Goal: Find specific page/section: Find specific page/section

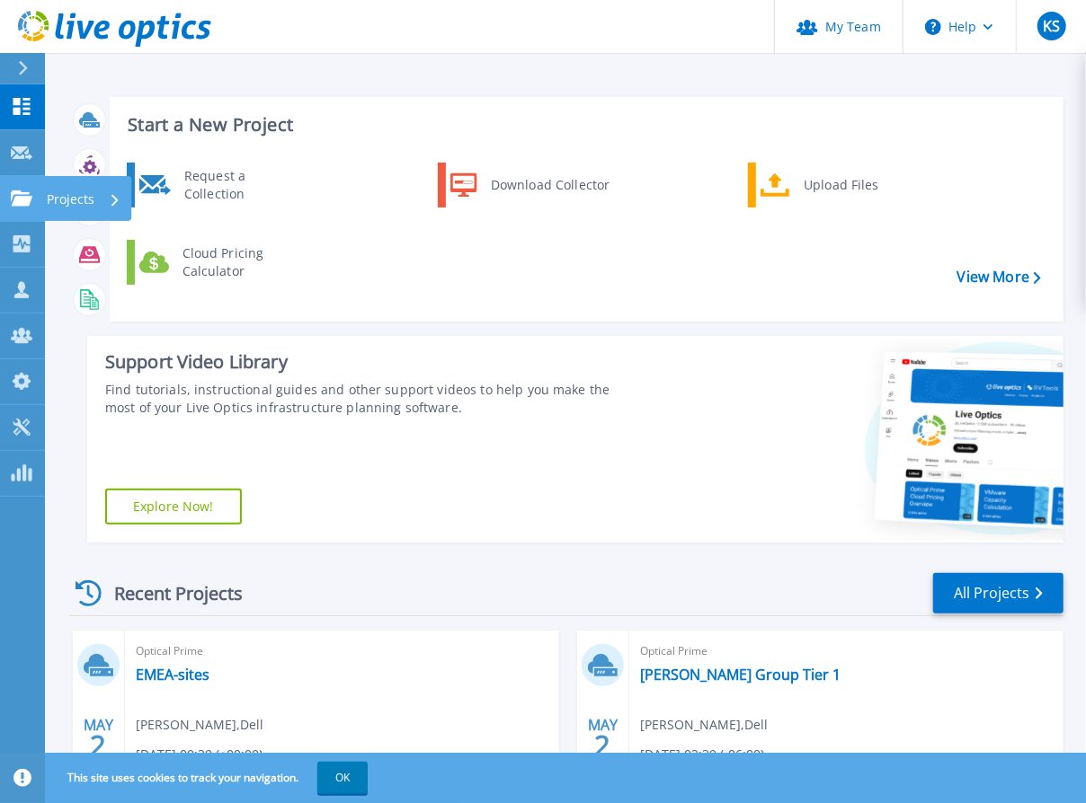
click at [83, 201] on p "Projects" at bounding box center [71, 199] width 48 height 47
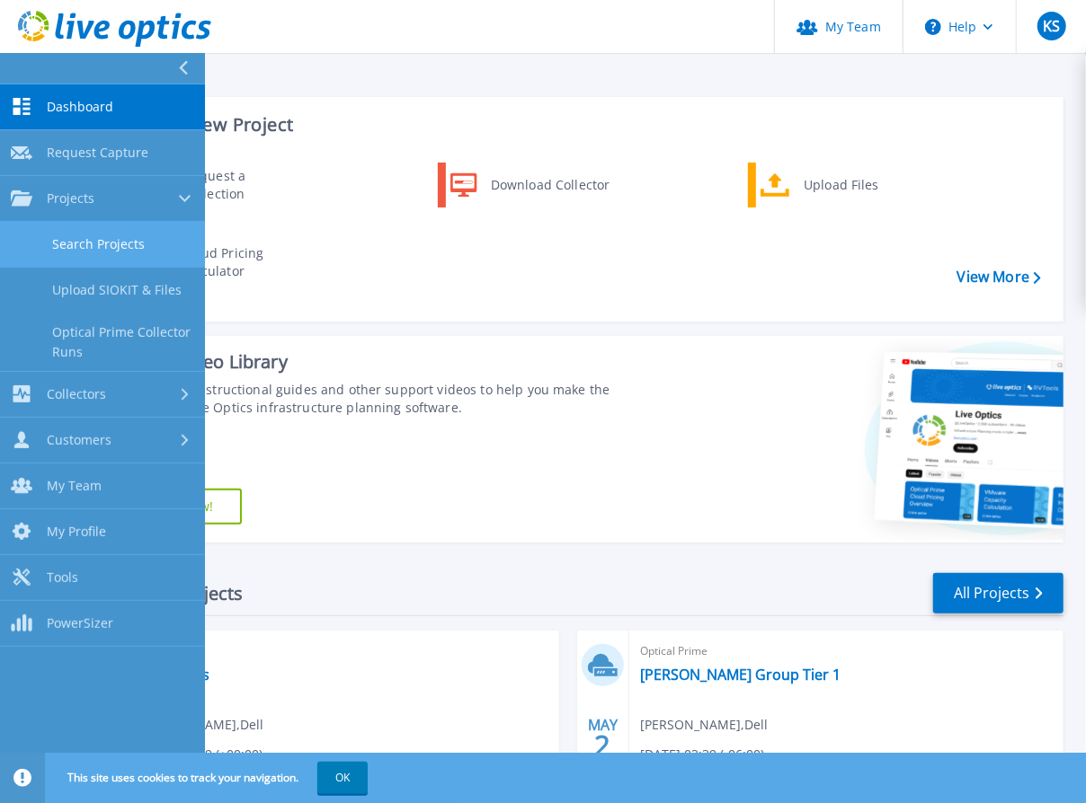
click at [93, 244] on link "Search Projects" at bounding box center [102, 245] width 205 height 46
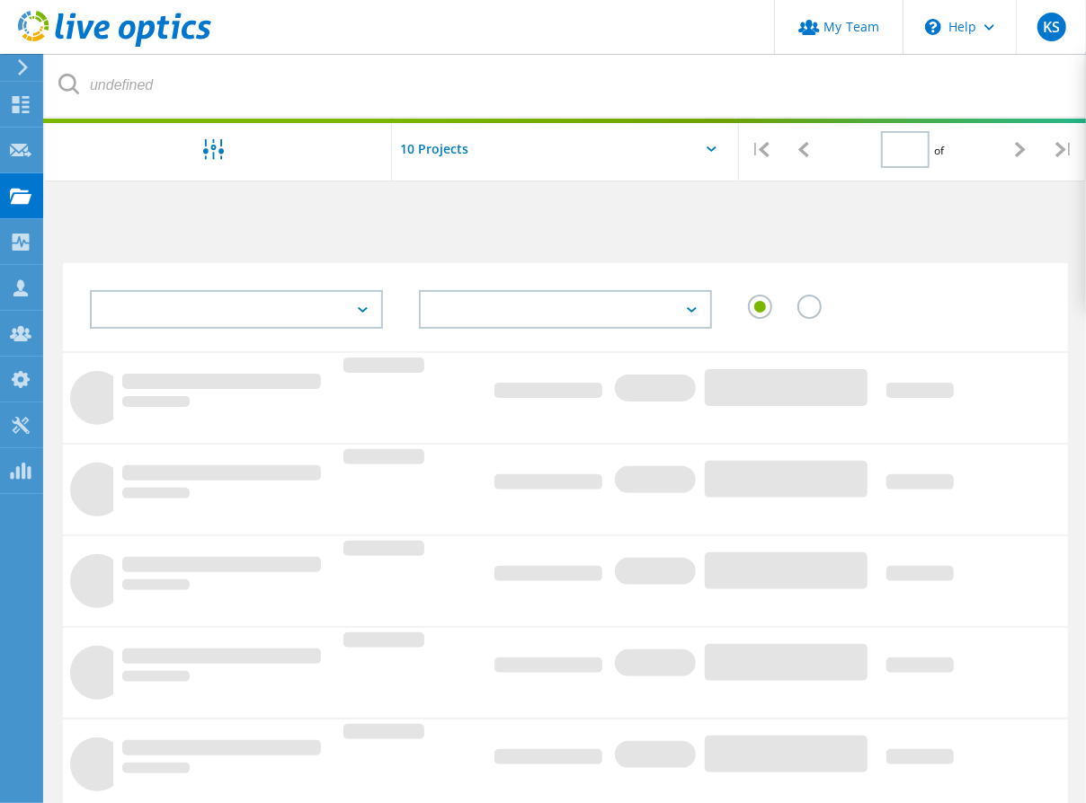
type input "1"
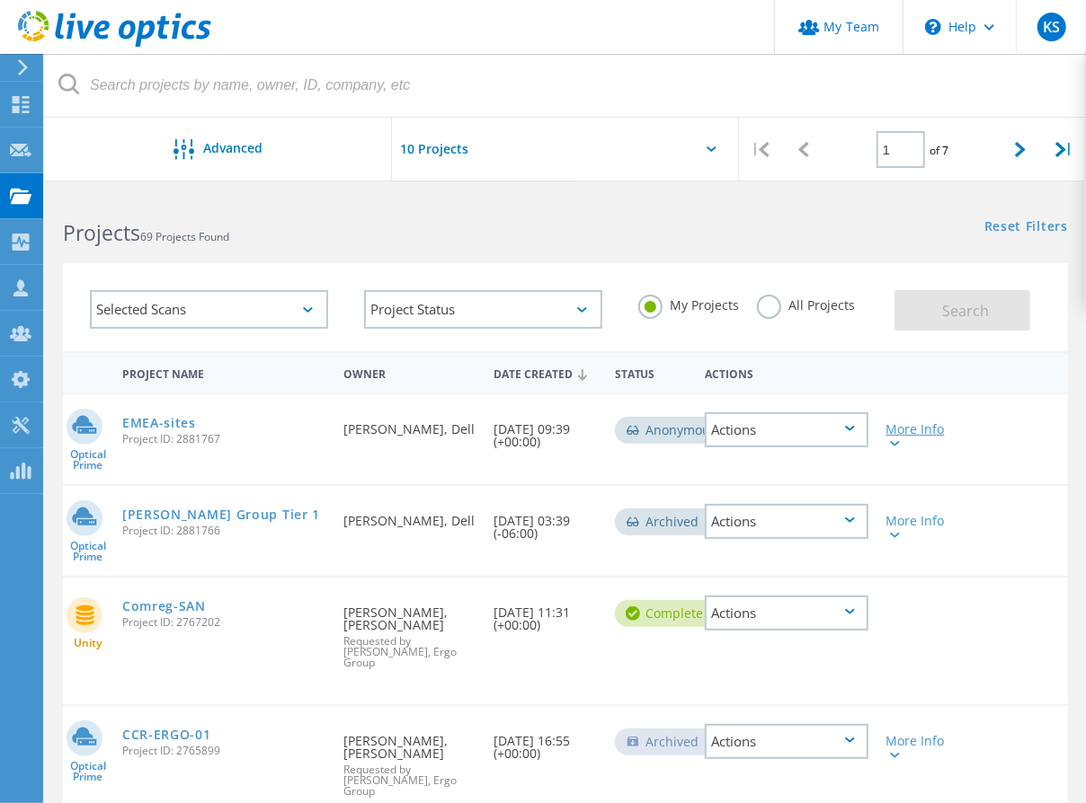
click at [894, 439] on div at bounding box center [892, 443] width 13 height 11
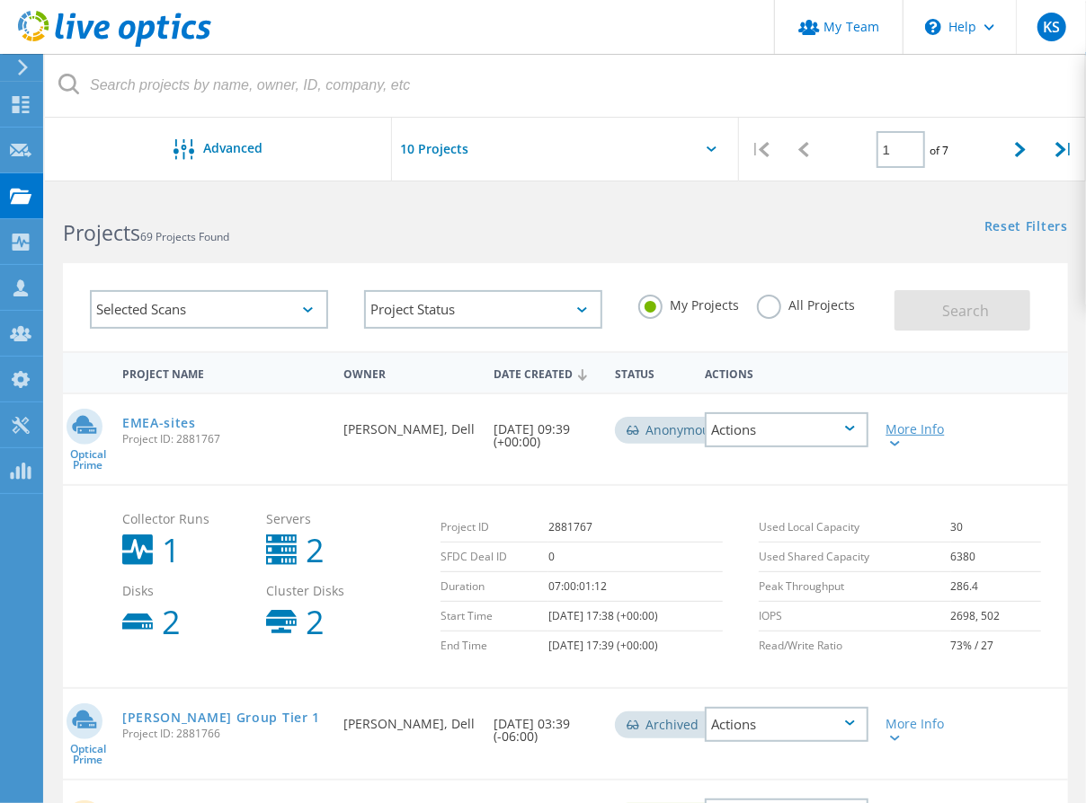
click at [894, 439] on div at bounding box center [892, 443] width 13 height 11
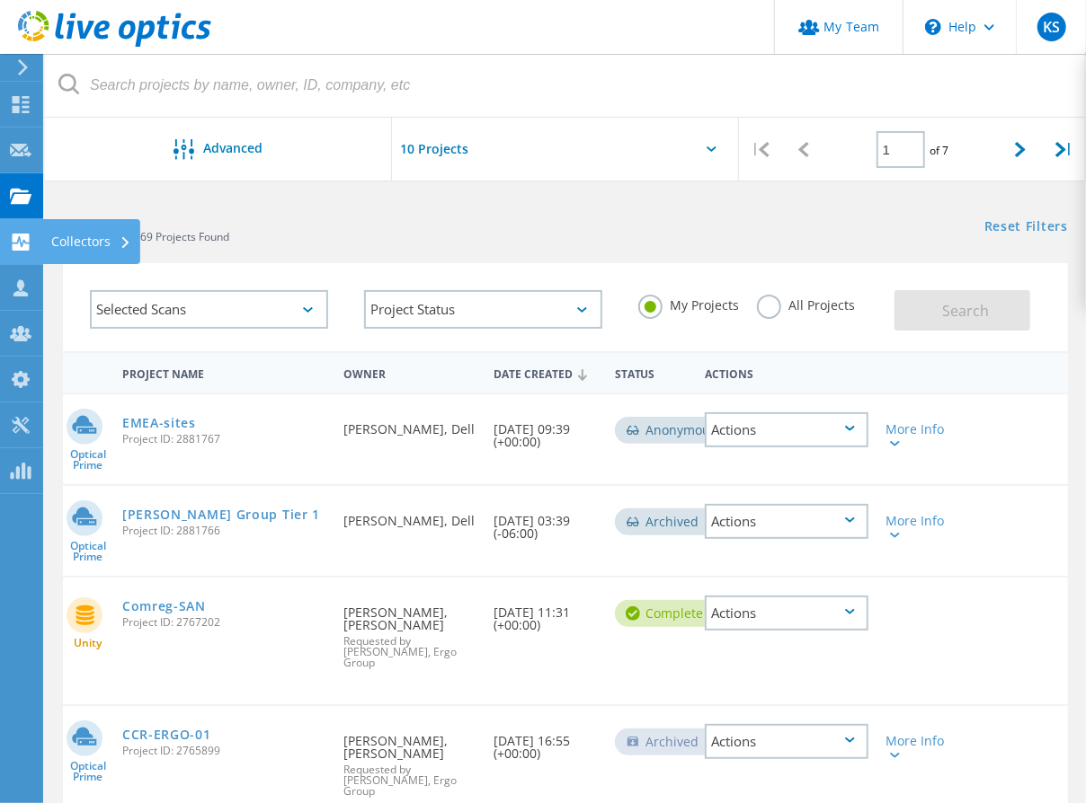
click at [25, 236] on use at bounding box center [21, 242] width 17 height 17
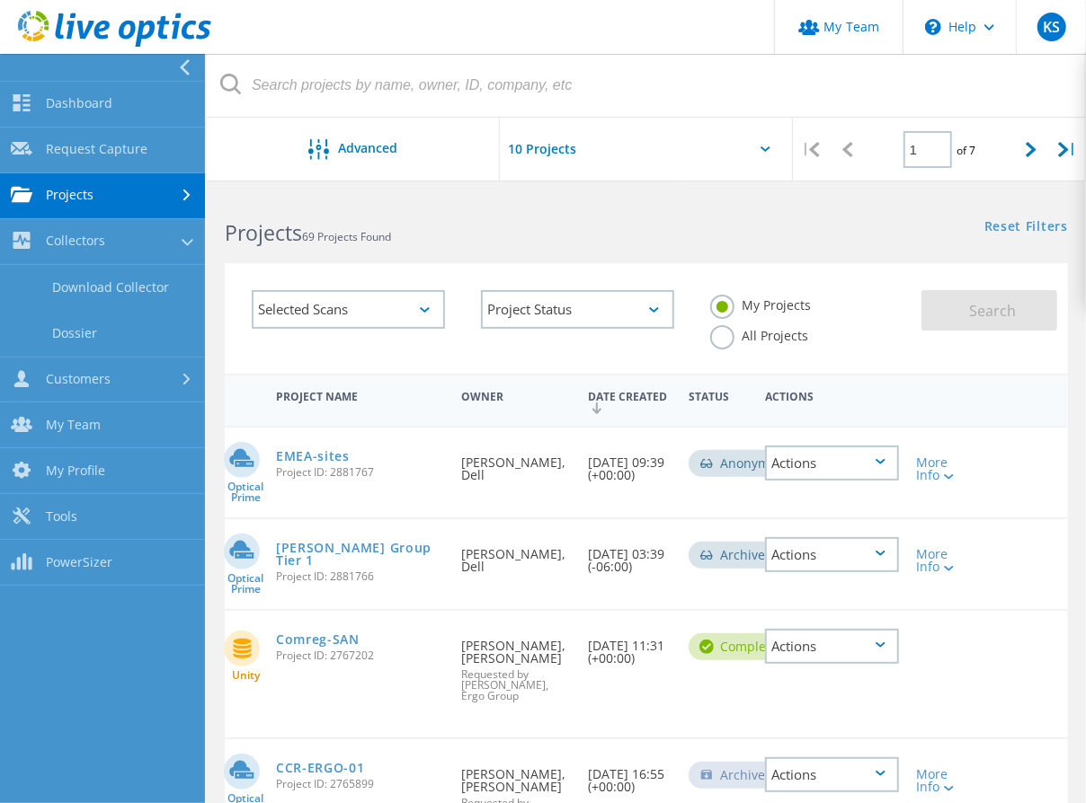
click at [78, 196] on link "Projects" at bounding box center [102, 196] width 205 height 46
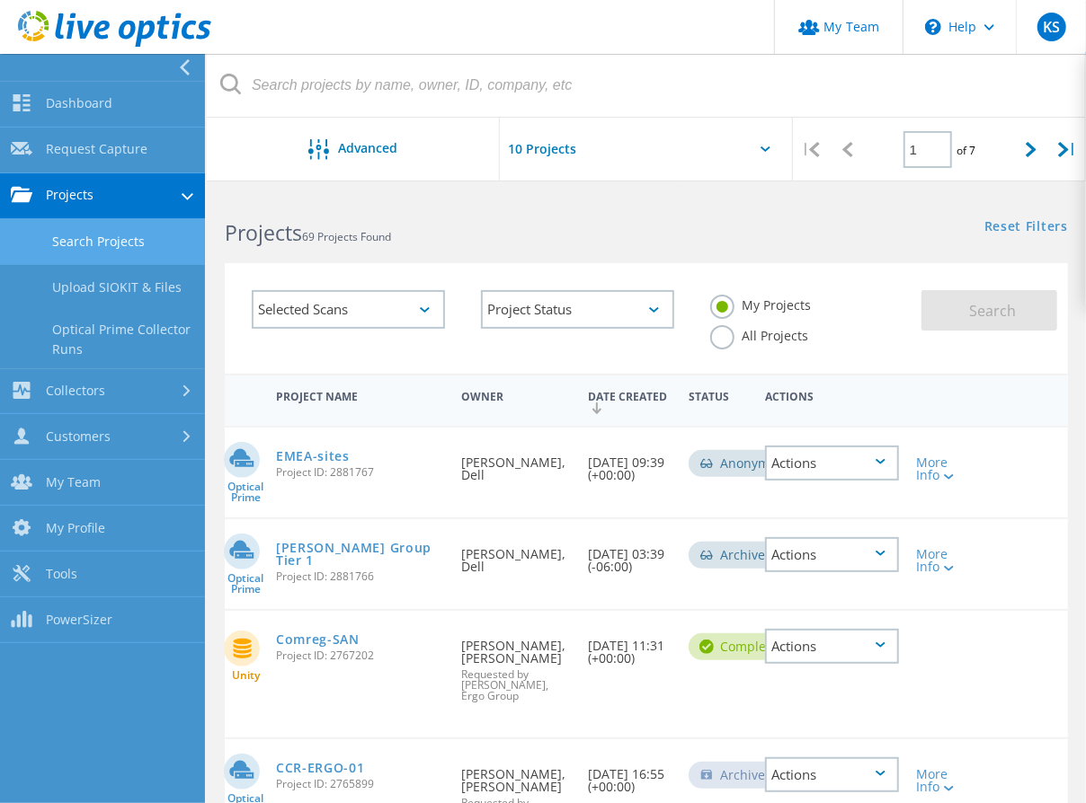
click at [115, 244] on link "Search Projects" at bounding box center [102, 242] width 205 height 46
click at [104, 281] on link "Upload SIOKIT & Files" at bounding box center [102, 288] width 205 height 46
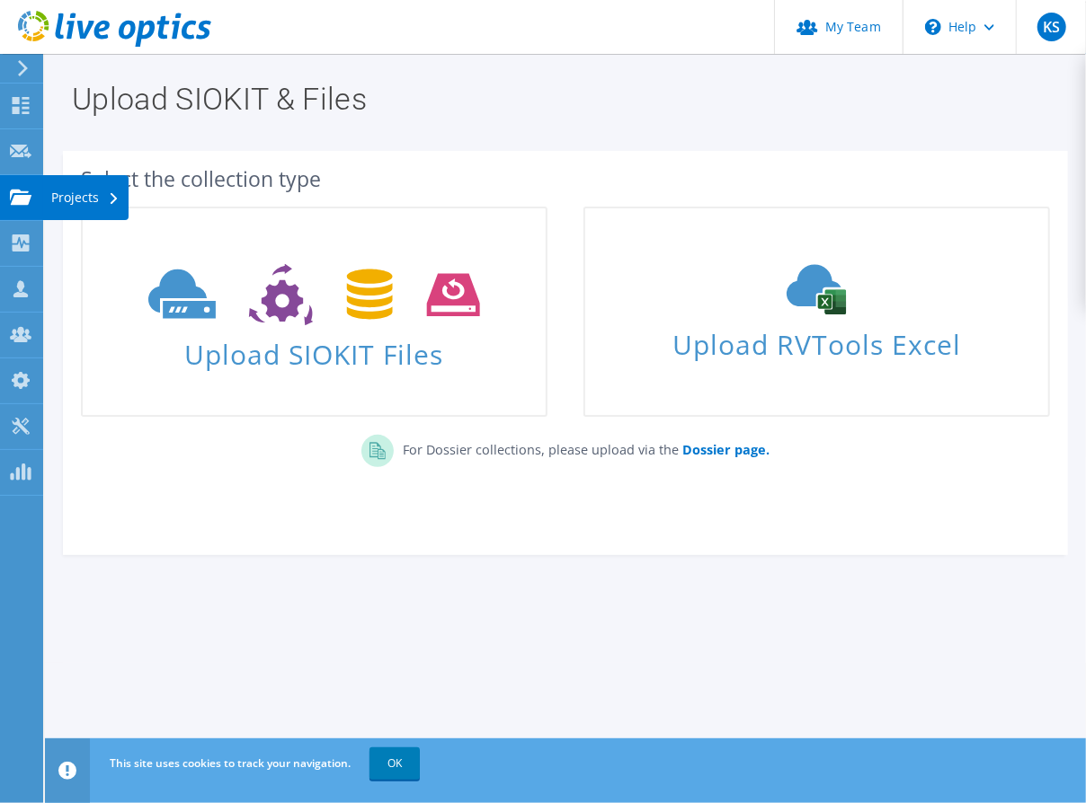
click at [62, 198] on div "Projects" at bounding box center [85, 197] width 86 height 45
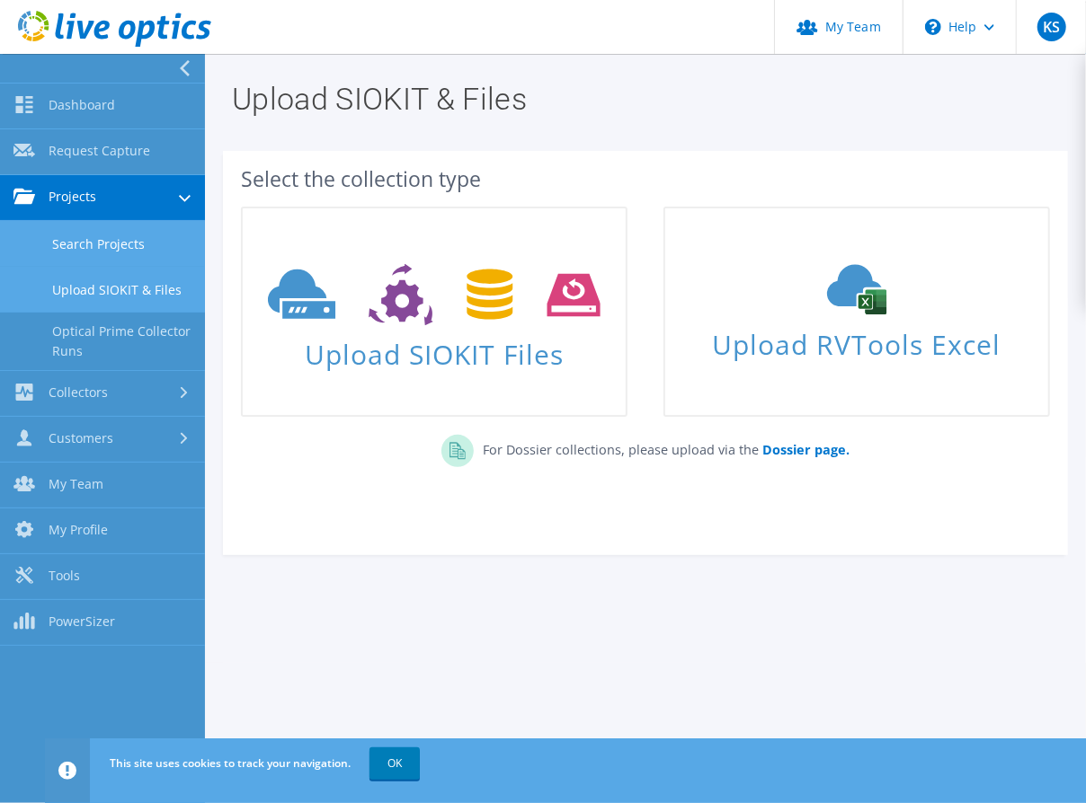
click at [116, 240] on link "Search Projects" at bounding box center [102, 244] width 205 height 46
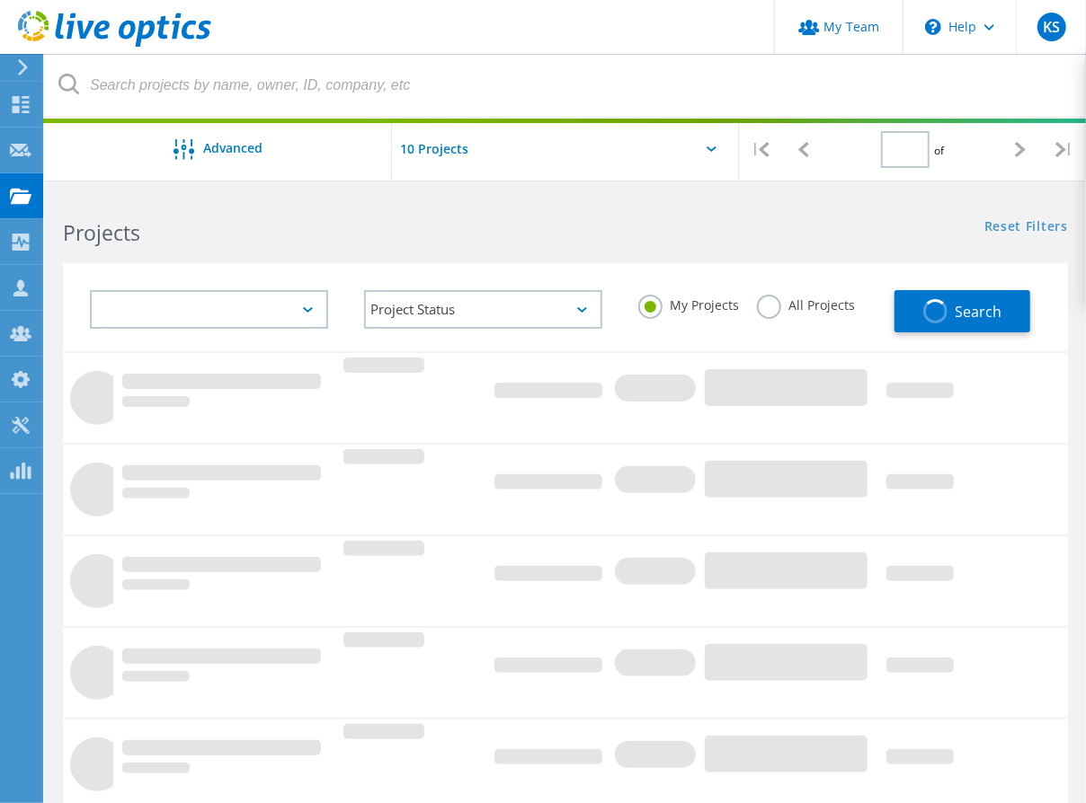
type input "1"
